Goal: Communication & Community: Answer question/provide support

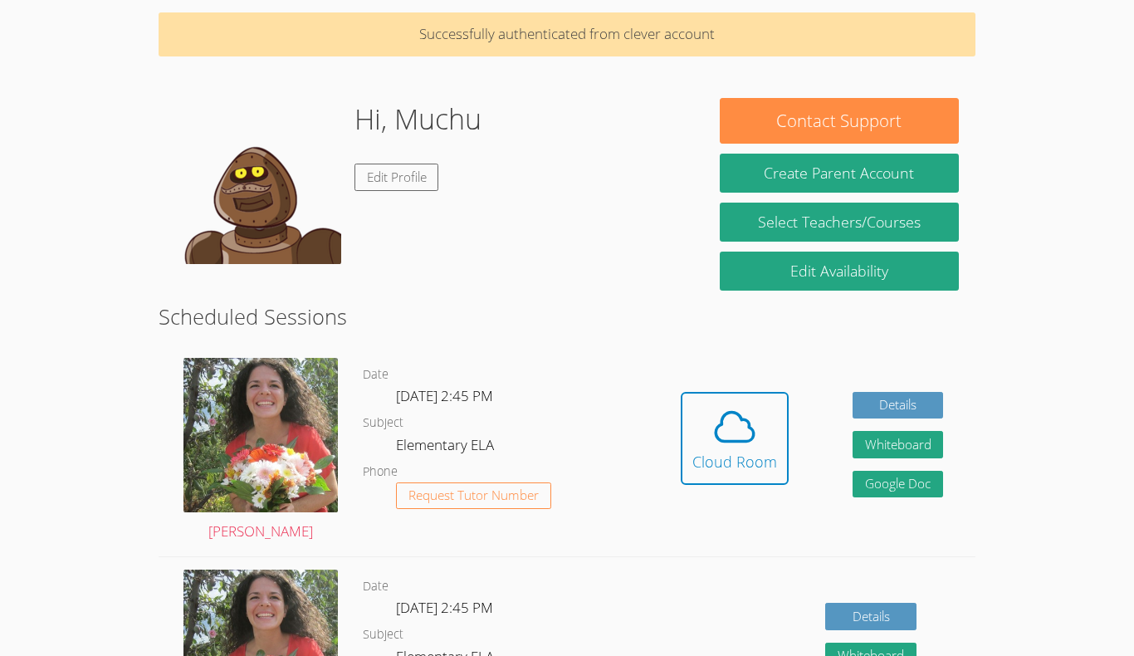
scroll to position [63, 0]
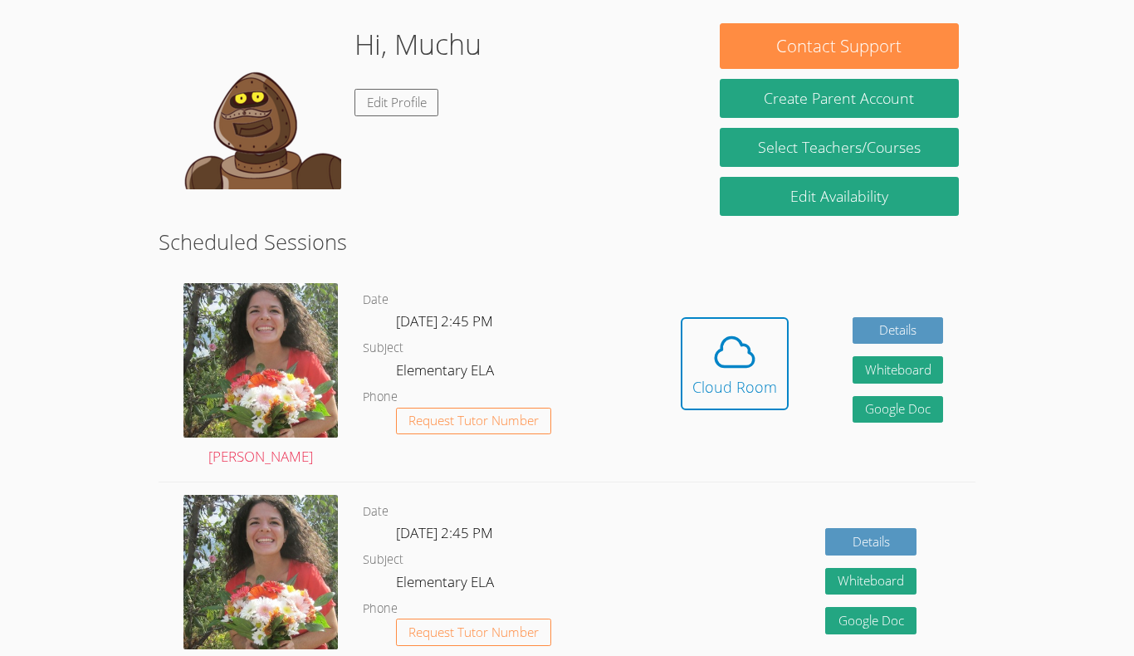
scroll to position [134, 0]
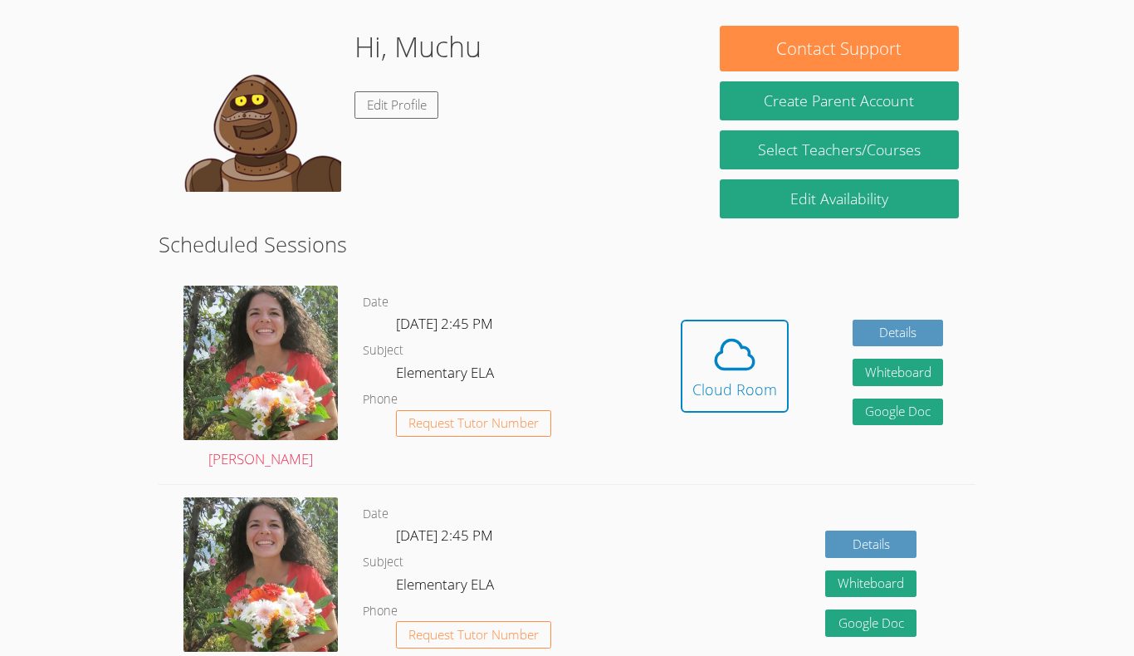
click at [455, 171] on div "Hi, Muchu Edit Profile" at bounding box center [417, 109] width 127 height 166
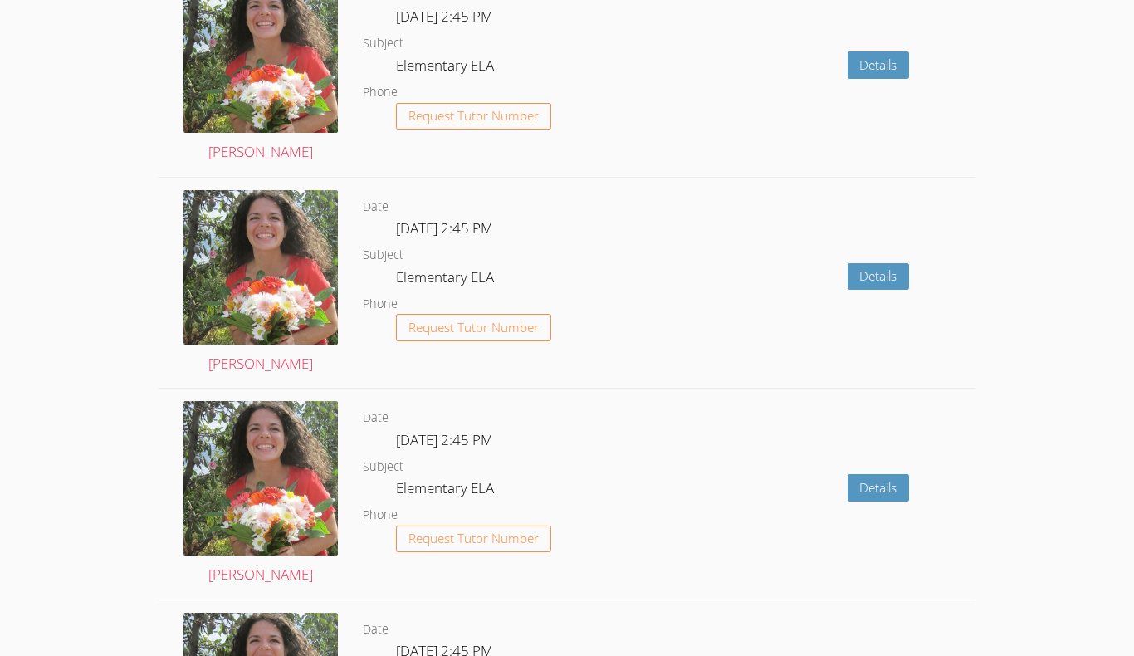
scroll to position [1079, 0]
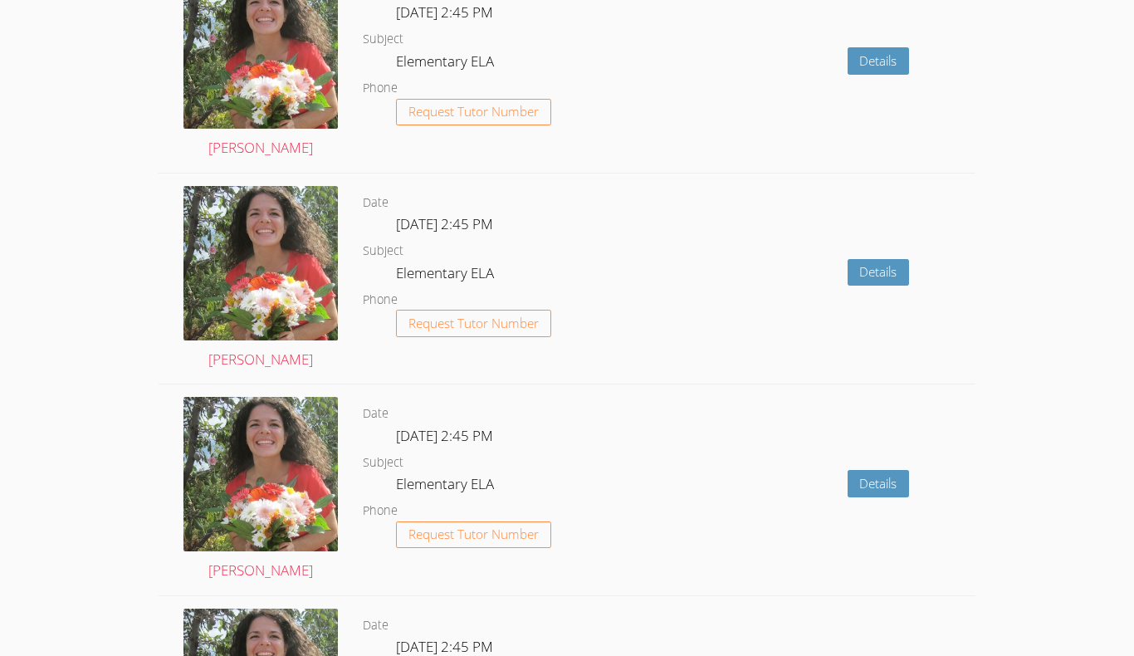
click at [673, 308] on div "Details" at bounding box center [811, 278] width 326 height 211
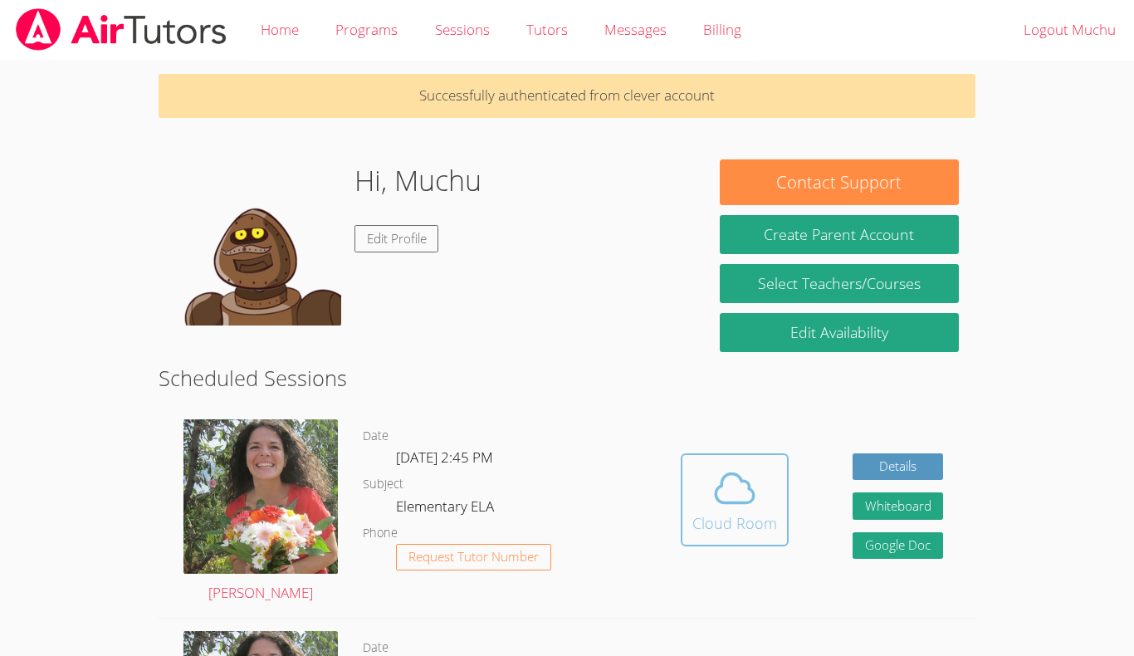
click at [736, 512] on div "Cloud Room" at bounding box center [734, 522] width 85 height 23
click at [753, 505] on icon at bounding box center [734, 488] width 46 height 46
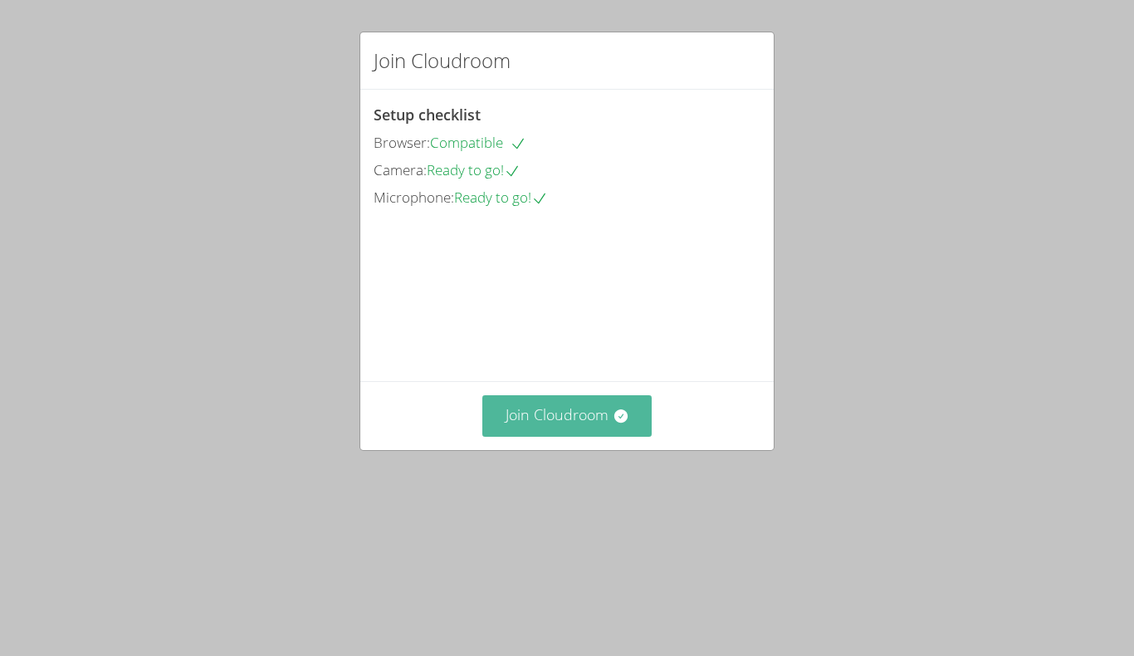
click at [603, 436] on button "Join Cloudroom" at bounding box center [567, 415] width 170 height 41
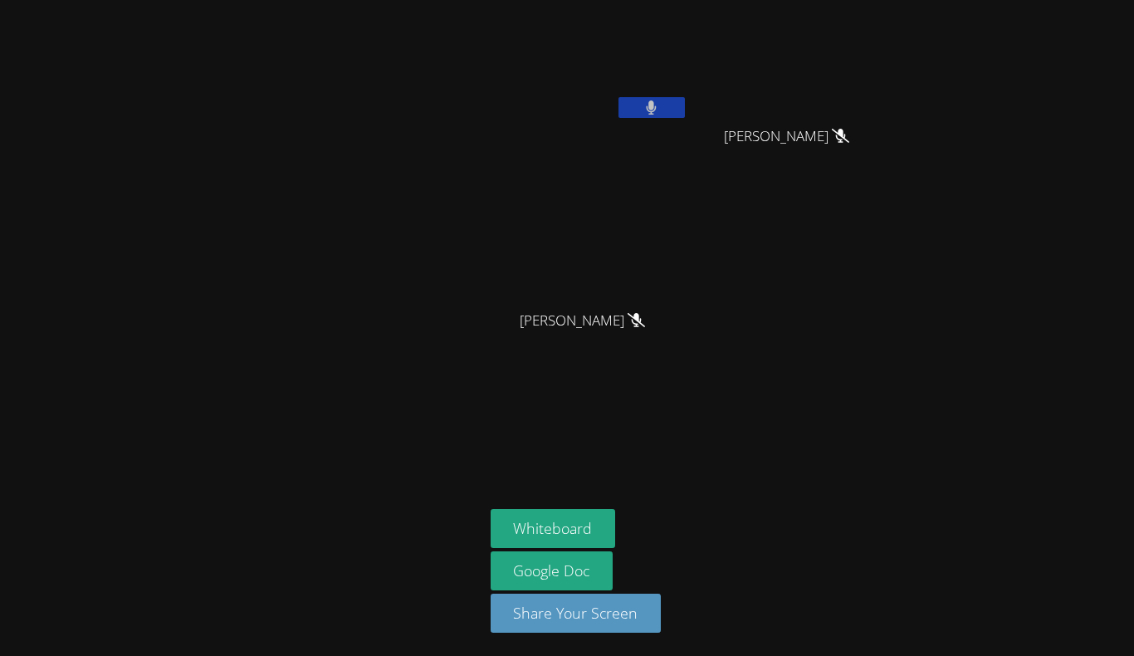
click at [641, 103] on button at bounding box center [651, 107] width 66 height 21
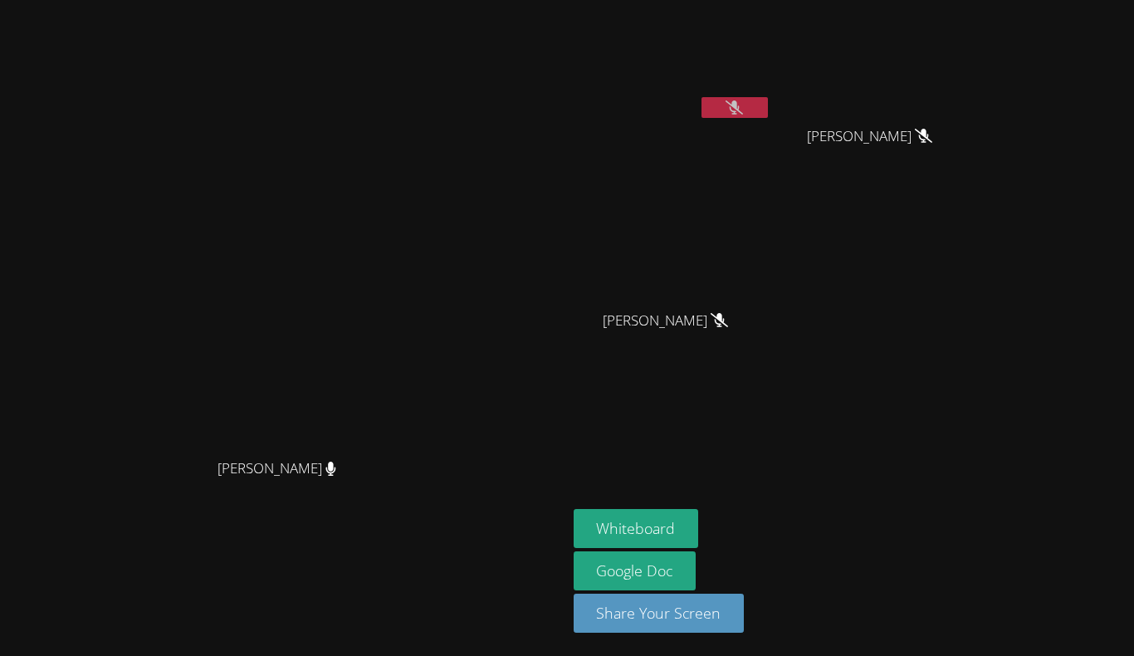
click at [756, 103] on button at bounding box center [734, 107] width 66 height 21
click at [768, 111] on button at bounding box center [734, 107] width 66 height 21
click at [771, 95] on video at bounding box center [673, 62] width 198 height 111
click at [743, 100] on icon at bounding box center [734, 107] width 17 height 14
click at [768, 107] on button at bounding box center [734, 107] width 66 height 21
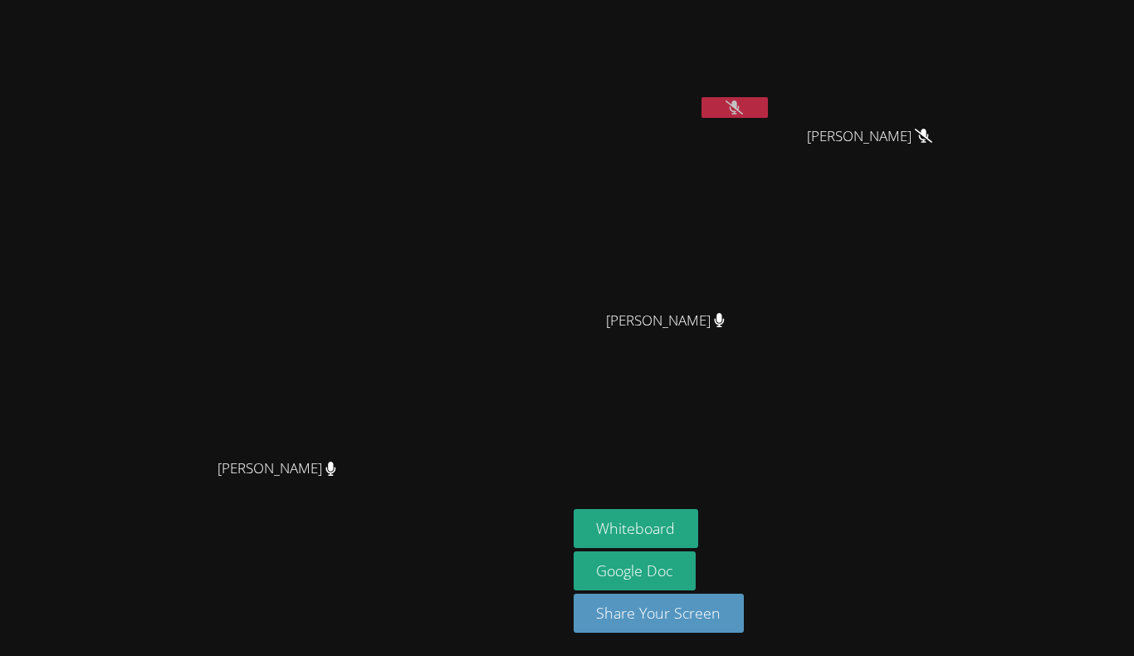
click at [408, 215] on video at bounding box center [283, 294] width 249 height 311
click at [768, 100] on button at bounding box center [734, 107] width 66 height 21
click at [768, 114] on button at bounding box center [734, 107] width 66 height 21
click at [408, 342] on video at bounding box center [283, 294] width 249 height 311
click at [725, 321] on icon at bounding box center [720, 320] width 10 height 14
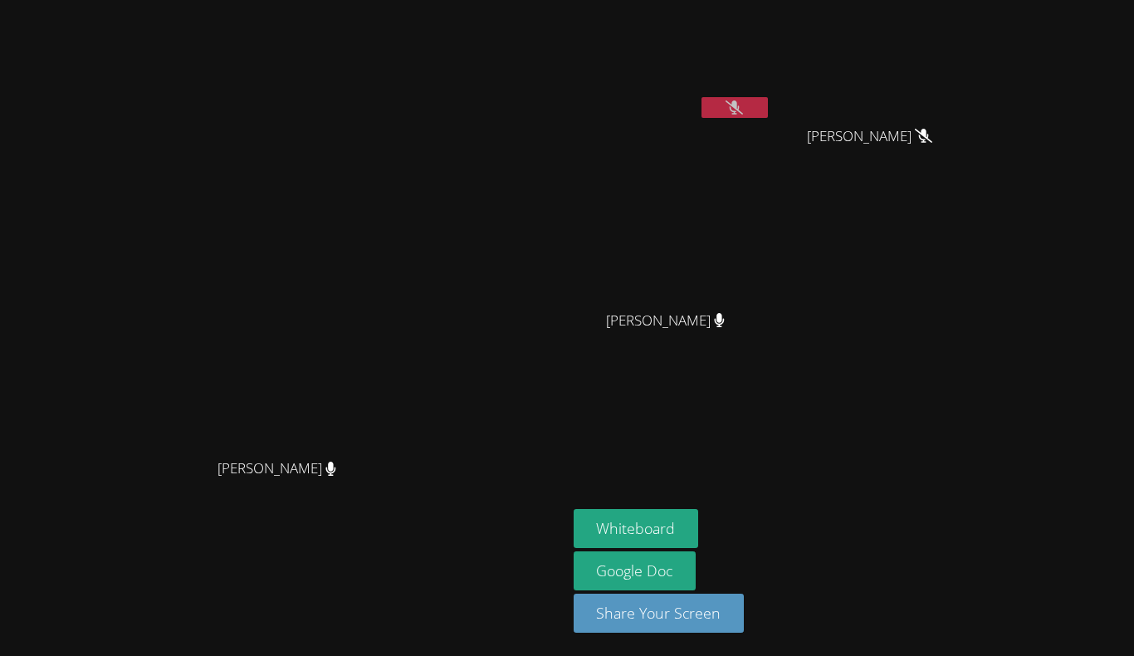
click at [725, 321] on icon at bounding box center [720, 320] width 10 height 14
click at [699, 531] on button "Whiteboard" at bounding box center [636, 528] width 125 height 39
click at [768, 101] on button at bounding box center [734, 107] width 66 height 21
click at [768, 116] on button at bounding box center [734, 107] width 66 height 21
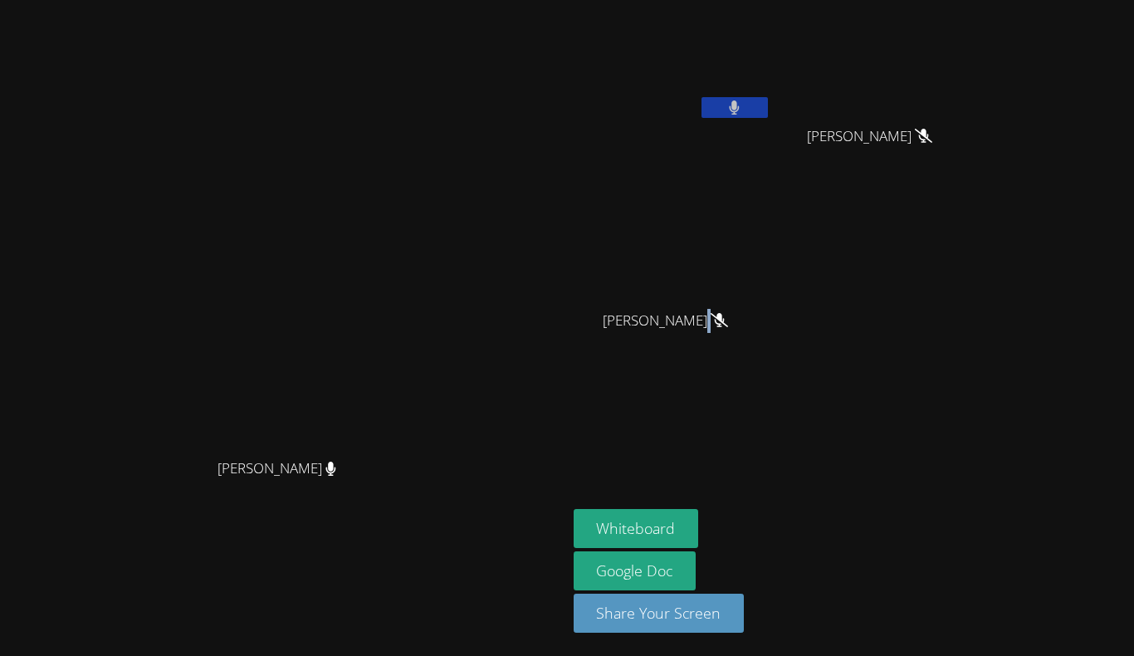
click at [768, 115] on button at bounding box center [734, 107] width 66 height 21
click at [946, 291] on div "Muchu Lu Muxi Lu Muxi Lu Roldan Juarez Hernandez Roldan Juarez Hernandez" at bounding box center [775, 188] width 402 height 362
drag, startPoint x: 758, startPoint y: 323, endPoint x: 941, endPoint y: 333, distance: 182.9
click at [941, 333] on div "Muchu Lu Muxi Lu Muxi Lu Roldan Juarez Hernandez Roldan Juarez Hernandez" at bounding box center [775, 188] width 402 height 362
click at [930, 330] on div at bounding box center [930, 330] width 0 height 0
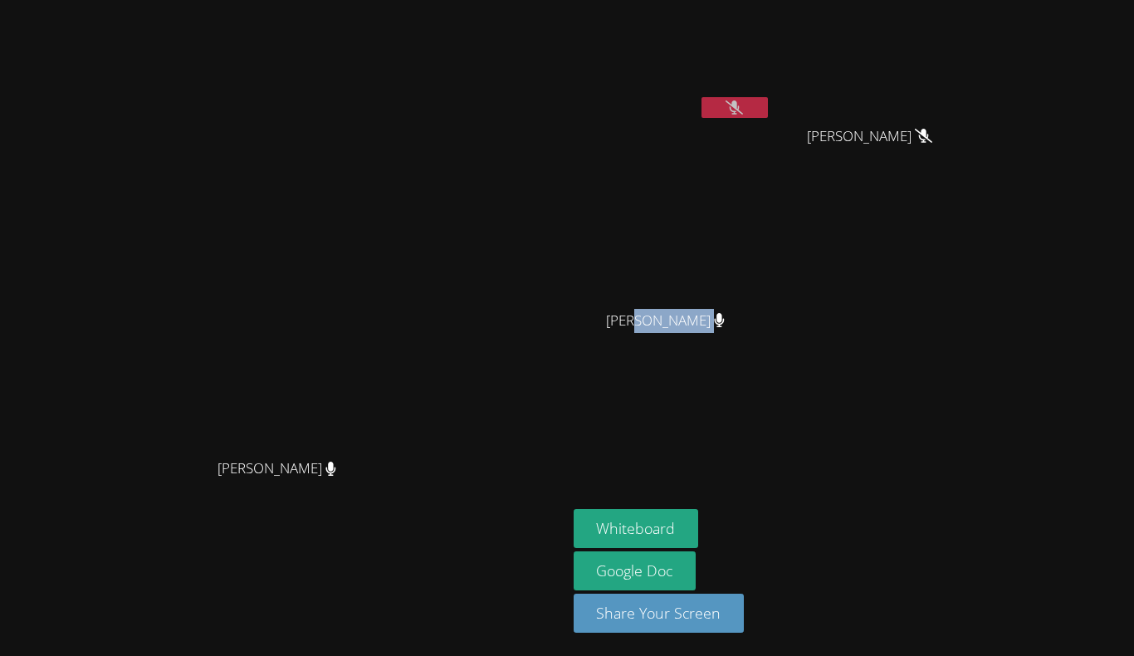
click at [944, 306] on div "Muchu Lu Muxi Lu Muxi Lu Roldan Juarez Hernandez Roldan Juarez Hernandez" at bounding box center [775, 188] width 402 height 362
click at [768, 102] on button at bounding box center [734, 107] width 66 height 21
click at [408, 326] on video at bounding box center [283, 294] width 249 height 311
click at [768, 110] on button at bounding box center [734, 107] width 66 height 21
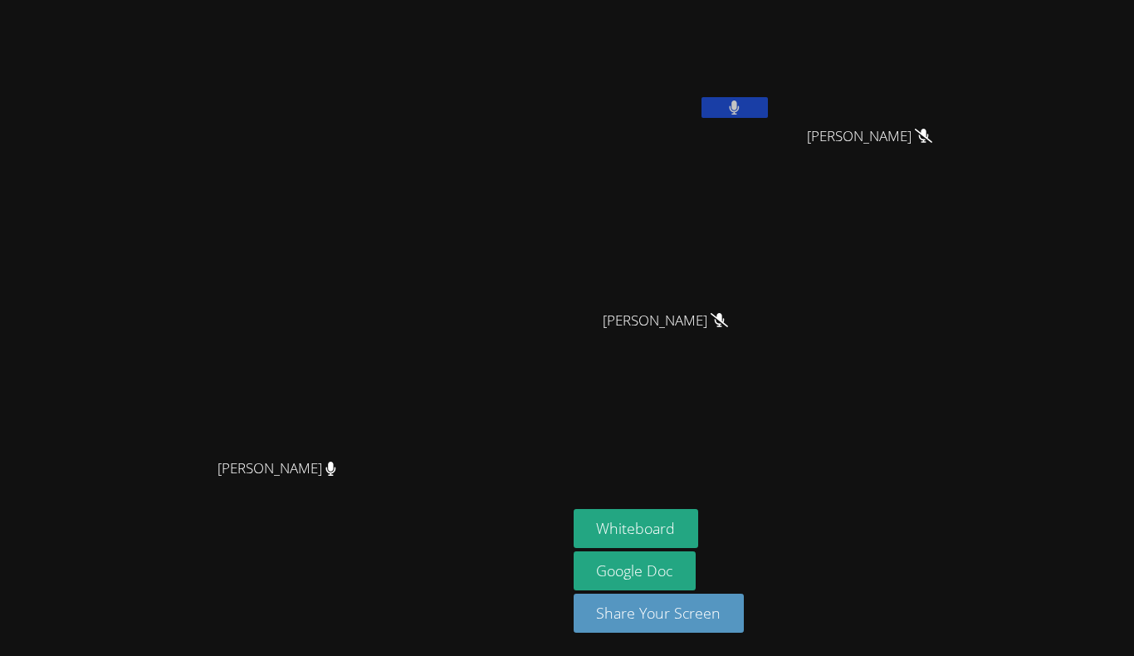
click at [768, 113] on button at bounding box center [734, 107] width 66 height 21
click at [768, 114] on button at bounding box center [734, 107] width 66 height 21
click at [768, 98] on button at bounding box center [734, 107] width 66 height 21
click at [768, 105] on button at bounding box center [734, 107] width 66 height 21
click at [768, 112] on button at bounding box center [734, 107] width 66 height 21
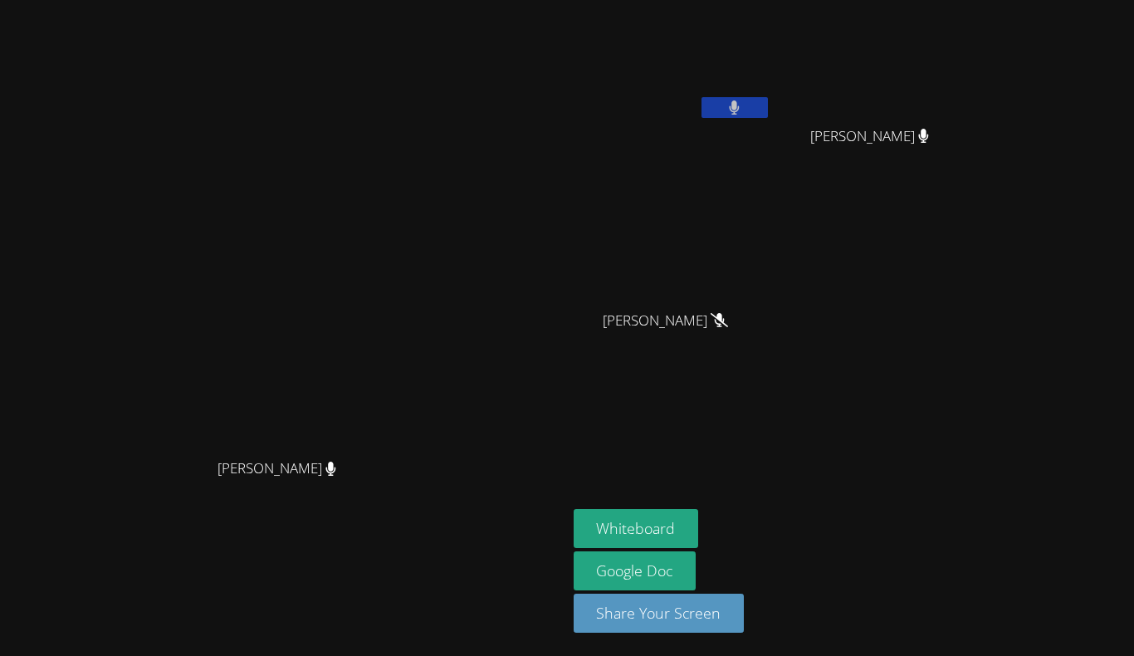
click at [768, 107] on button at bounding box center [734, 107] width 66 height 21
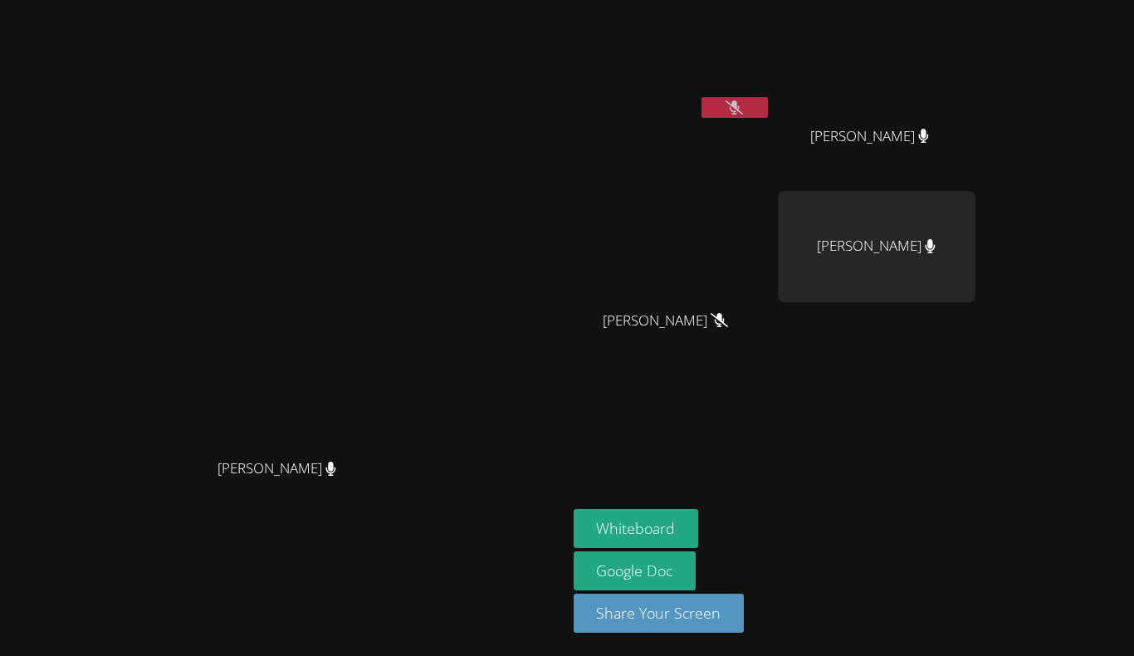
click at [728, 315] on icon at bounding box center [719, 320] width 17 height 14
click at [936, 246] on icon at bounding box center [930, 246] width 11 height 14
click at [975, 198] on div "Ana CardonaRamirez" at bounding box center [877, 246] width 198 height 111
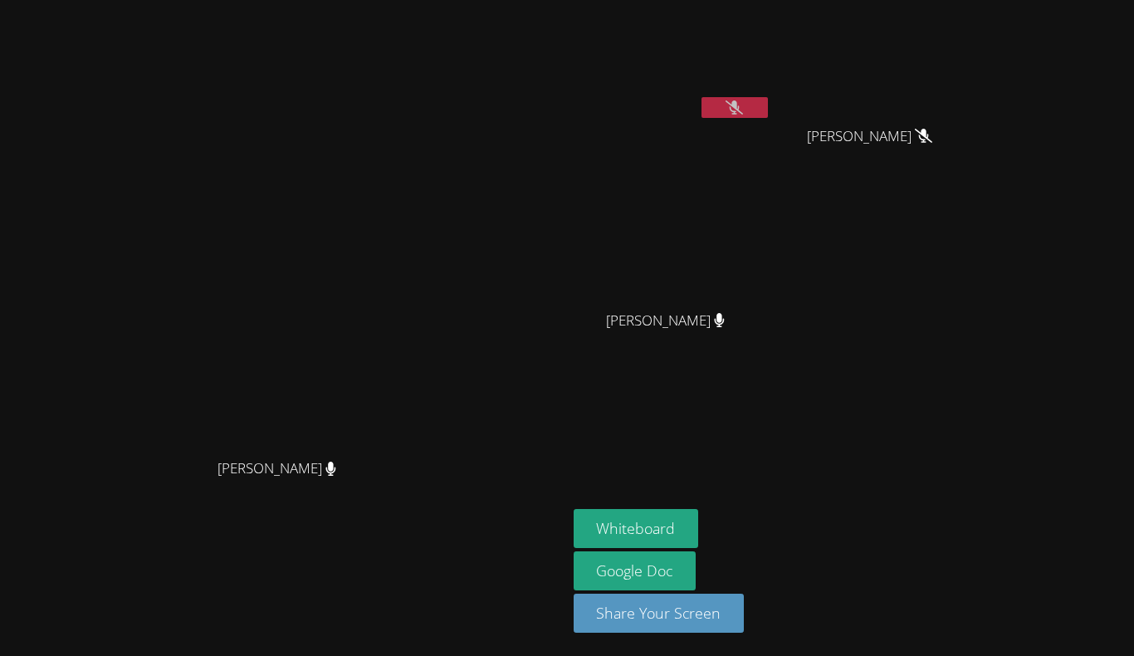
click at [768, 100] on button at bounding box center [734, 107] width 66 height 21
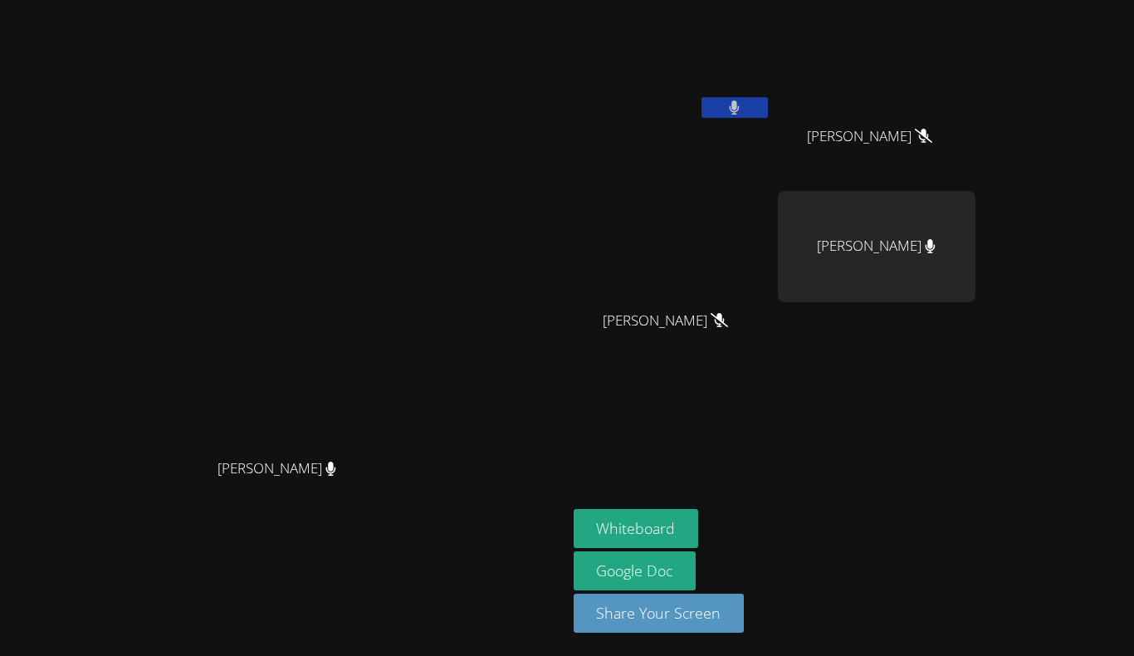
click at [768, 115] on button at bounding box center [734, 107] width 66 height 21
drag, startPoint x: 981, startPoint y: 222, endPoint x: 1019, endPoint y: 311, distance: 97.1
click at [975, 311] on div "Ana CardonaRamirez" at bounding box center [877, 280] width 198 height 178
click at [975, 329] on div at bounding box center [877, 335] width 198 height 66
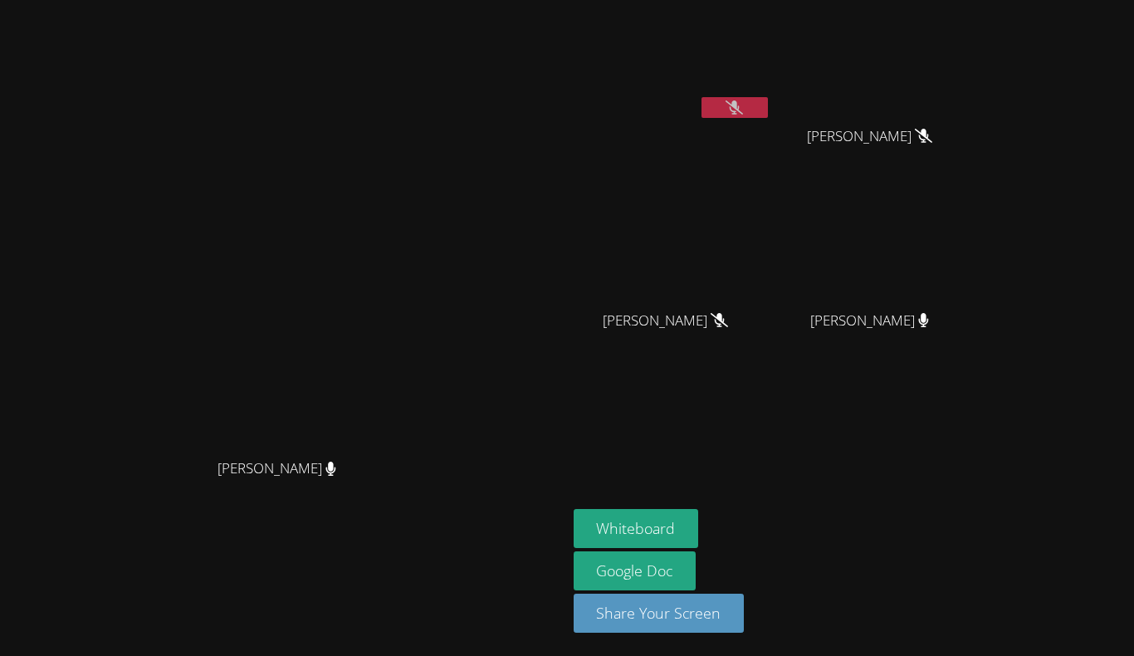
click at [312, 143] on video at bounding box center [283, 294] width 249 height 311
click at [408, 302] on video at bounding box center [283, 294] width 249 height 311
click at [743, 112] on icon at bounding box center [734, 107] width 17 height 14
click at [768, 112] on button at bounding box center [734, 107] width 66 height 21
click at [975, 326] on div "Ana CardonaRamirez" at bounding box center [877, 335] width 198 height 66
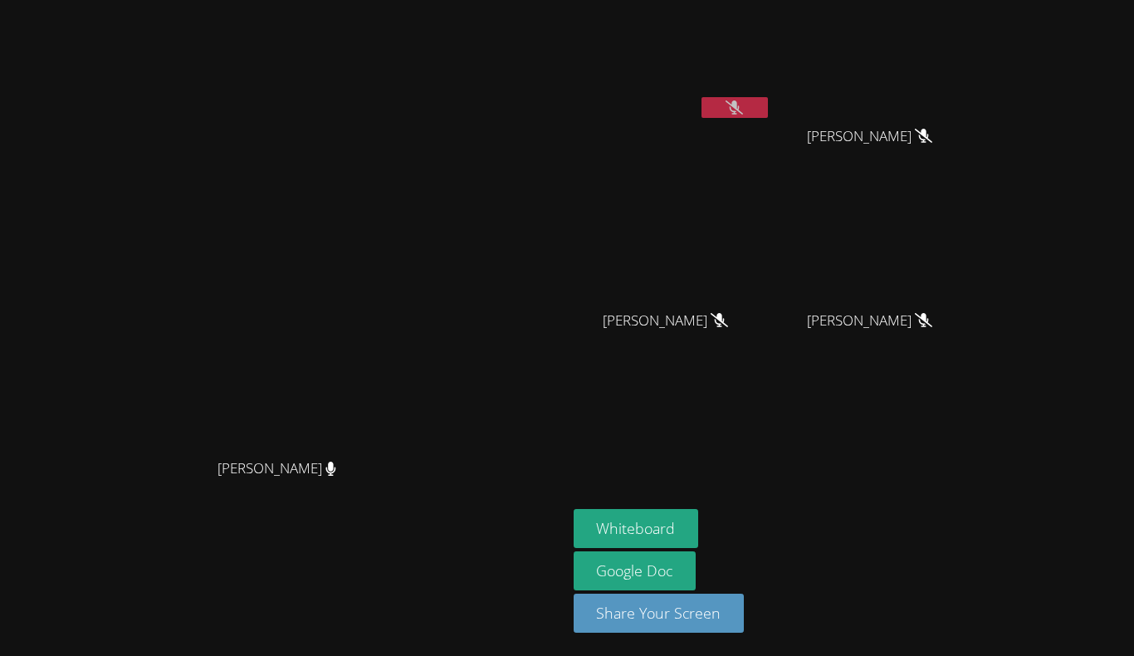
click at [341, 193] on video at bounding box center [283, 294] width 249 height 311
click at [768, 104] on button at bounding box center [734, 107] width 66 height 21
click at [768, 110] on button at bounding box center [734, 107] width 66 height 21
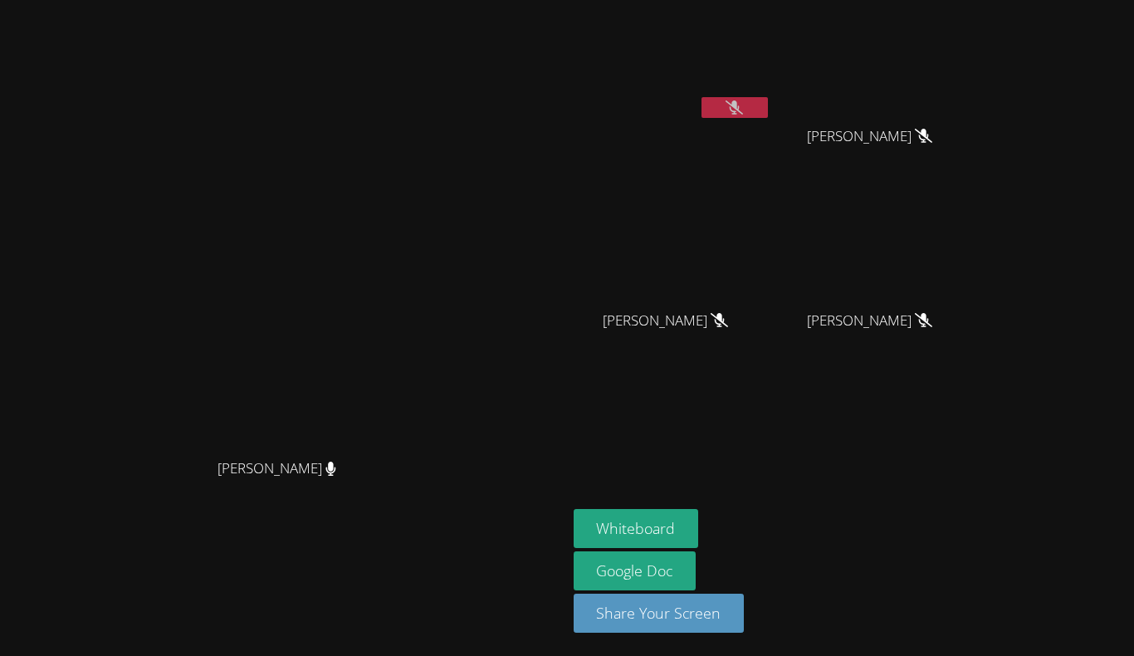
click at [743, 114] on icon at bounding box center [734, 107] width 17 height 14
click at [740, 114] on icon at bounding box center [734, 107] width 11 height 14
click at [768, 105] on button at bounding box center [734, 107] width 66 height 21
click at [768, 117] on button at bounding box center [734, 107] width 66 height 21
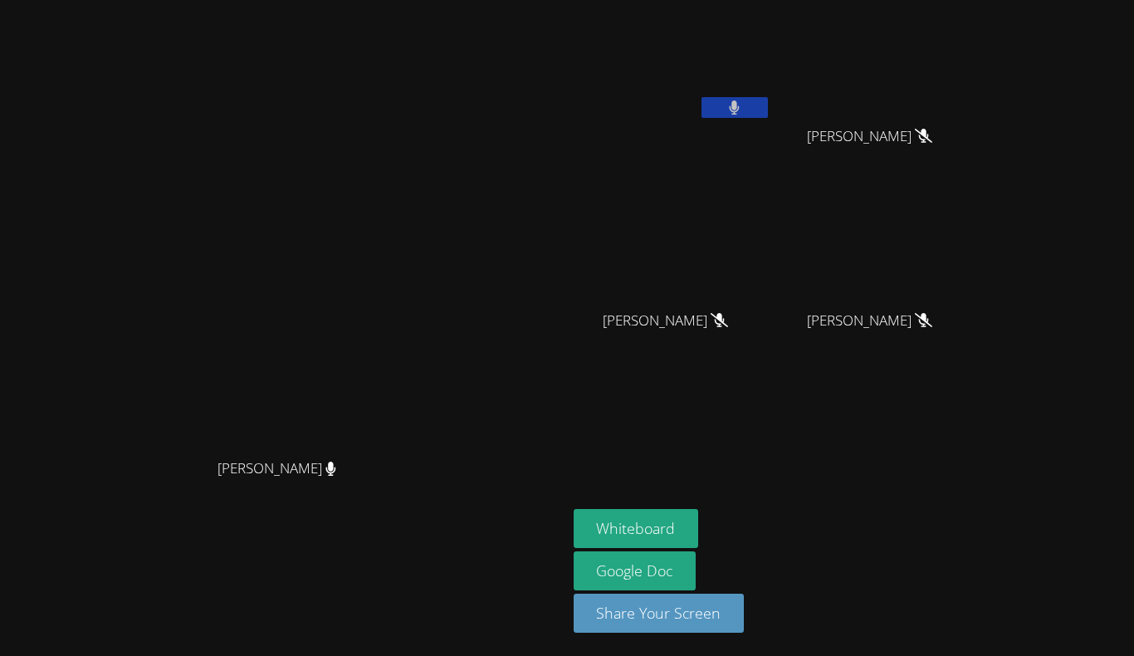
click at [768, 115] on button at bounding box center [734, 107] width 66 height 21
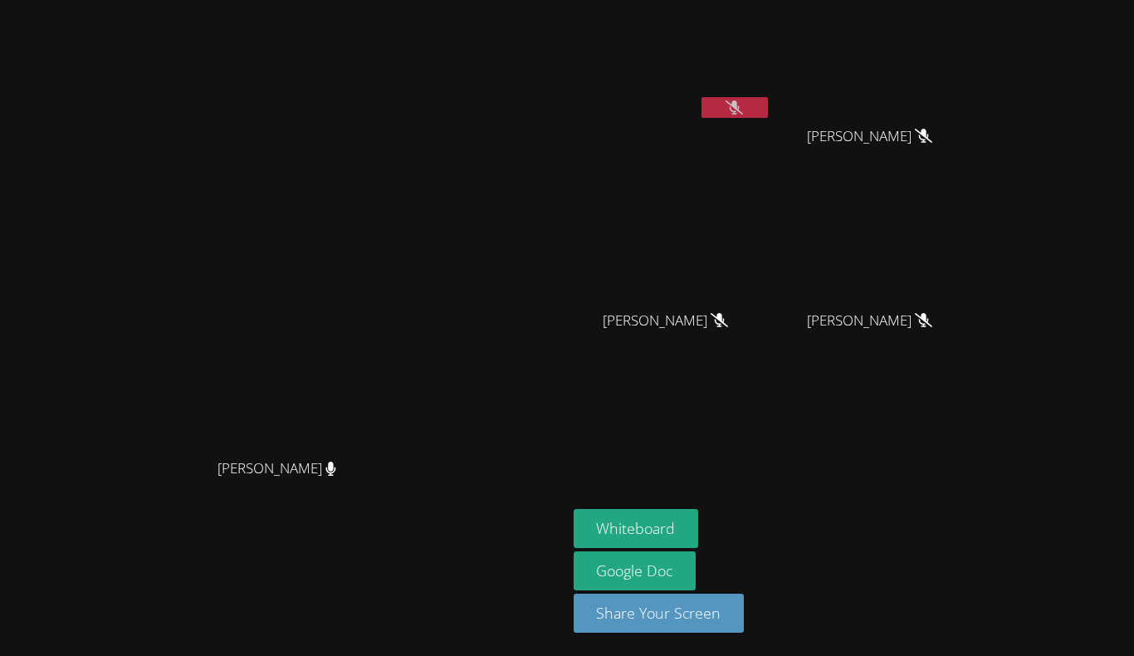
click at [497, 78] on div "Lisa Batuski Lisa Batuski" at bounding box center [284, 328] width 554 height 643
click at [771, 125] on div "Muchu Lu" at bounding box center [673, 66] width 198 height 119
click at [743, 105] on icon at bounding box center [734, 107] width 17 height 14
click at [740, 105] on icon at bounding box center [734, 107] width 11 height 14
click at [743, 105] on icon at bounding box center [734, 107] width 17 height 14
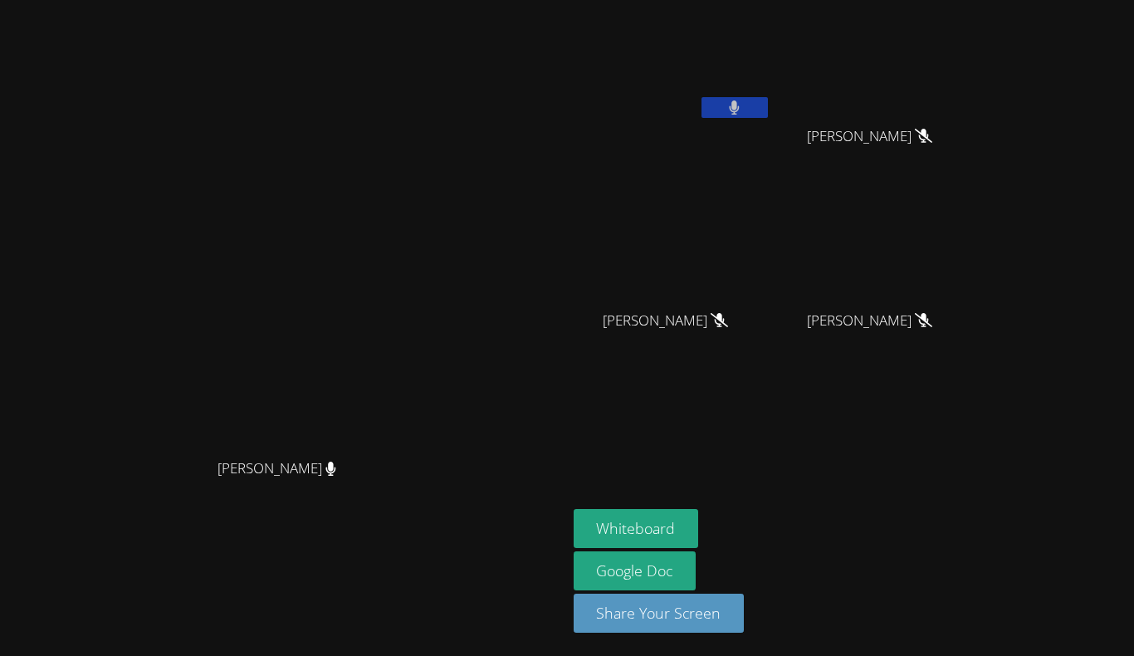
click at [740, 105] on icon at bounding box center [734, 107] width 11 height 14
click at [743, 105] on icon at bounding box center [734, 107] width 17 height 14
click at [740, 105] on icon at bounding box center [734, 107] width 11 height 14
click at [743, 105] on icon at bounding box center [734, 107] width 17 height 14
click at [740, 105] on icon at bounding box center [734, 107] width 11 height 14
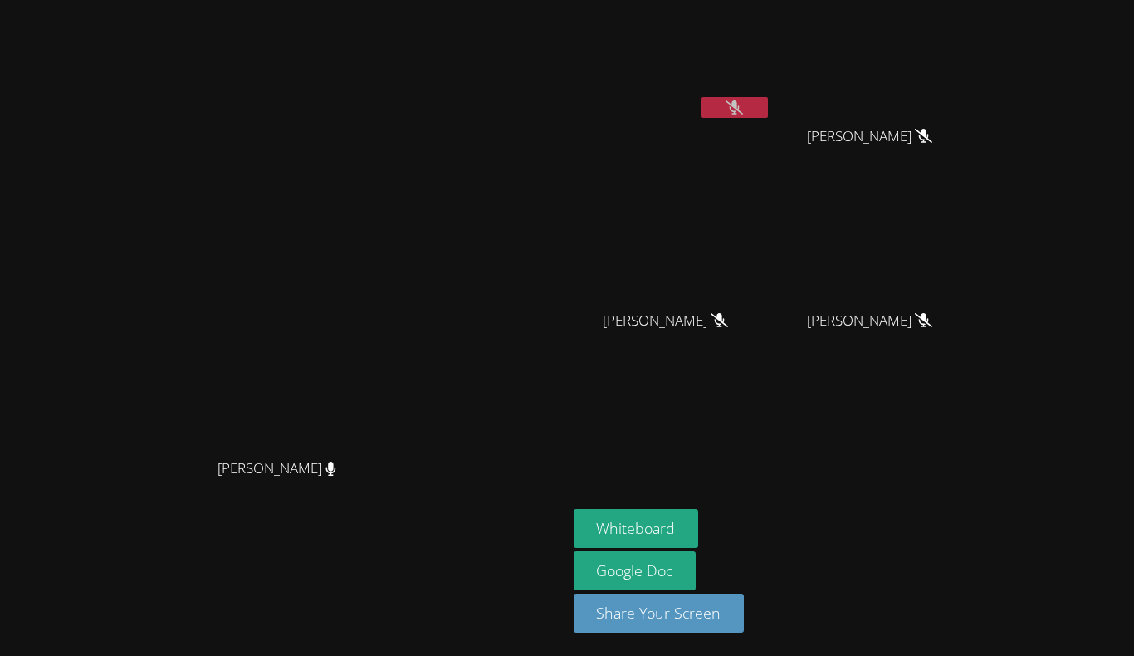
click at [743, 105] on icon at bounding box center [734, 107] width 17 height 14
click at [740, 105] on icon at bounding box center [734, 107] width 11 height 14
click at [743, 105] on icon at bounding box center [734, 107] width 17 height 14
click at [740, 105] on icon at bounding box center [734, 107] width 11 height 14
click at [743, 102] on icon at bounding box center [734, 107] width 17 height 14
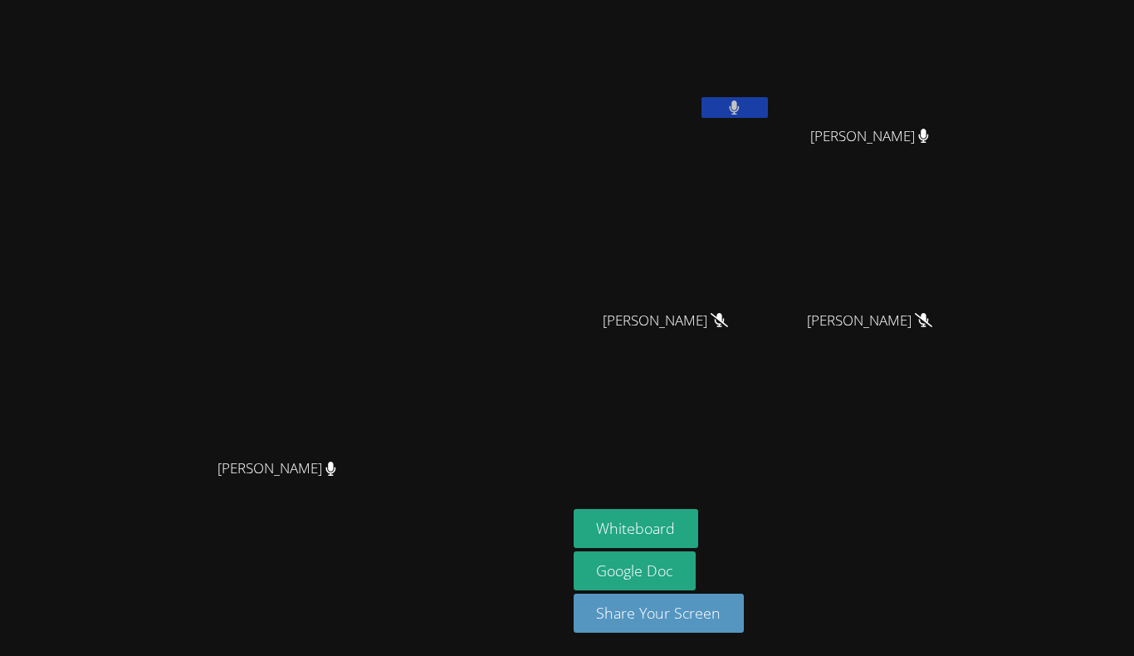
click at [740, 102] on icon at bounding box center [735, 107] width 10 height 14
click at [768, 107] on button at bounding box center [734, 107] width 66 height 21
click at [743, 108] on icon at bounding box center [734, 107] width 17 height 14
click at [768, 108] on button at bounding box center [734, 107] width 66 height 21
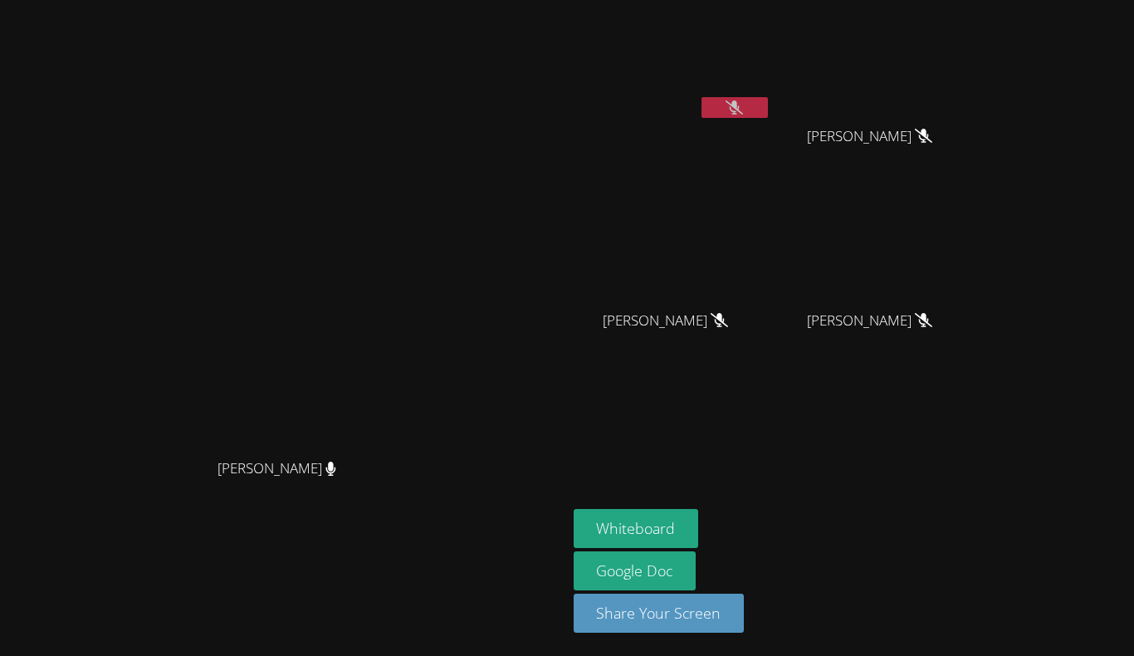
click at [743, 104] on icon at bounding box center [734, 107] width 17 height 14
click at [740, 104] on icon at bounding box center [735, 107] width 10 height 14
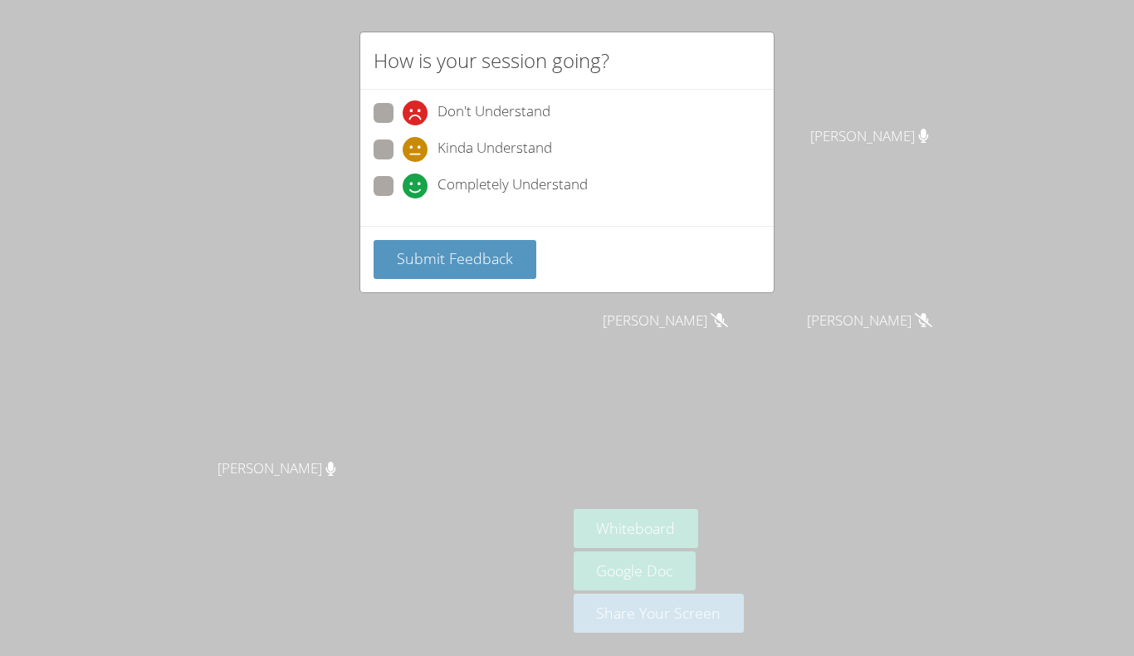
click at [403, 198] on span at bounding box center [403, 198] width 0 height 0
click at [403, 190] on input "Completely Understand" at bounding box center [410, 183] width 14 height 14
radio input "true"
click at [450, 266] on span "Submit Feedback" at bounding box center [455, 258] width 116 height 20
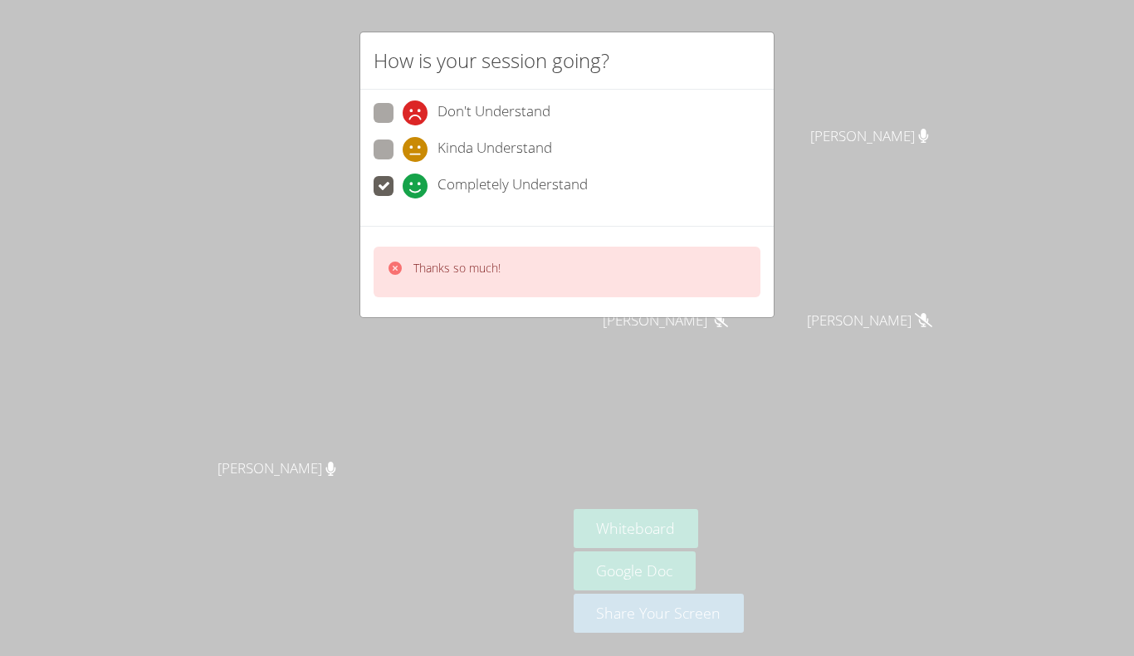
click at [490, 322] on div "How is your session going? Don't Understand Kinda Understand Completely Underst…" at bounding box center [567, 328] width 1134 height 656
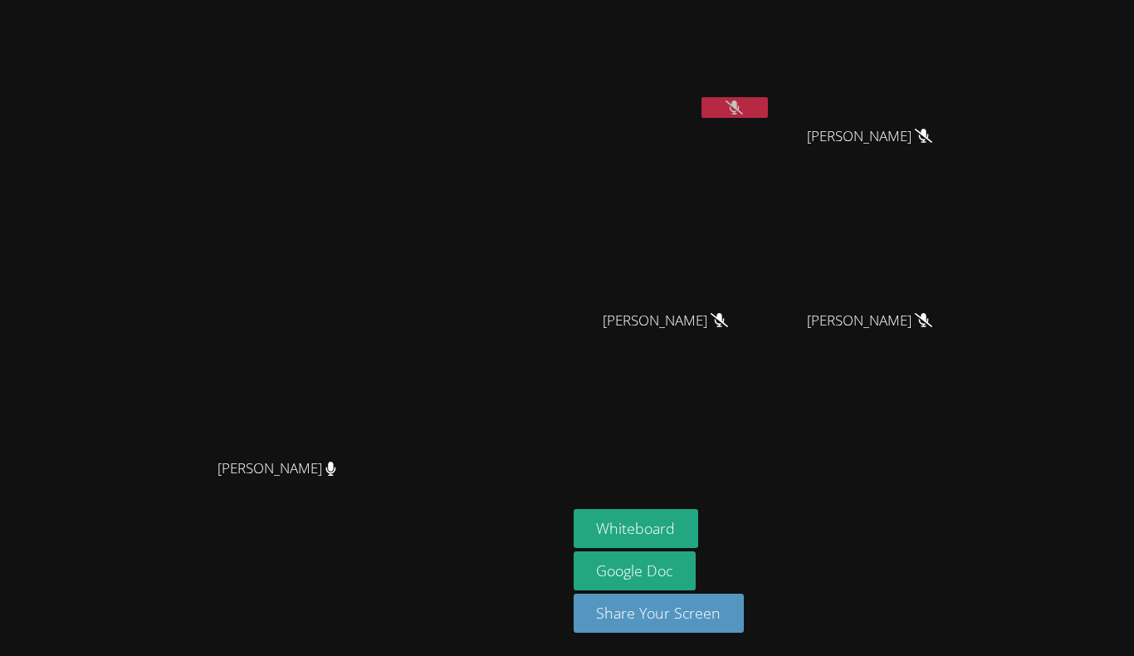
click at [743, 112] on icon at bounding box center [734, 107] width 17 height 14
click at [768, 112] on button at bounding box center [734, 107] width 66 height 21
click at [699, 523] on button "Whiteboard" at bounding box center [636, 528] width 125 height 39
click at [768, 115] on button at bounding box center [734, 107] width 66 height 21
click at [743, 114] on icon at bounding box center [734, 107] width 17 height 14
